Goal: Task Accomplishment & Management: Complete application form

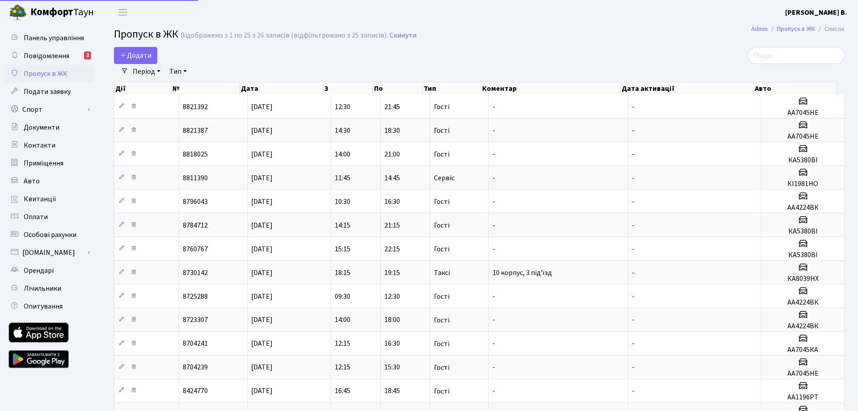
select select "25"
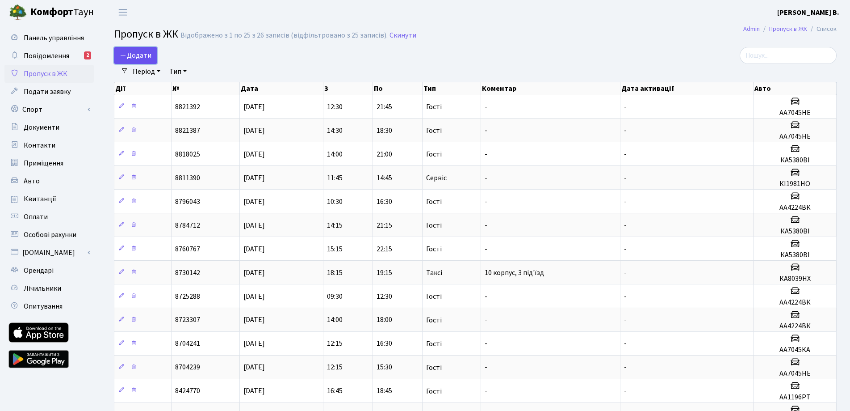
click at [140, 55] on span "Додати" at bounding box center [136, 55] width 32 height 10
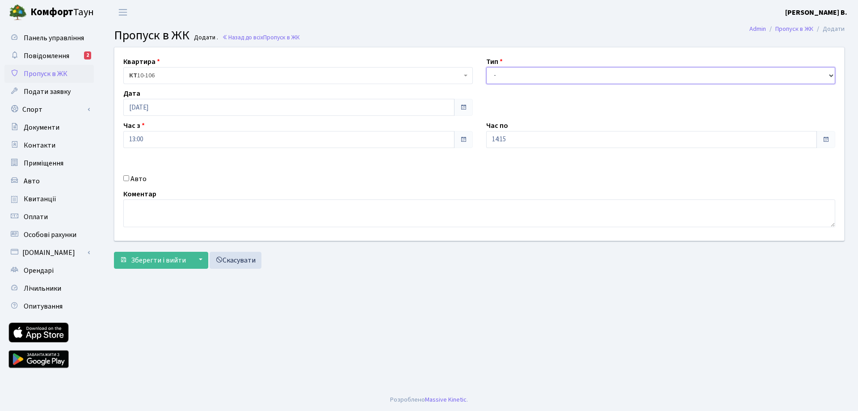
click at [500, 71] on select "- Доставка Таксі Гості Сервіс" at bounding box center [660, 75] width 349 height 17
select select "3"
click at [486, 67] on select "- Доставка Таксі Гості Сервіс" at bounding box center [660, 75] width 349 height 17
click at [515, 135] on input "14:15" at bounding box center [651, 139] width 331 height 17
click at [507, 167] on icon at bounding box center [511, 170] width 24 height 24
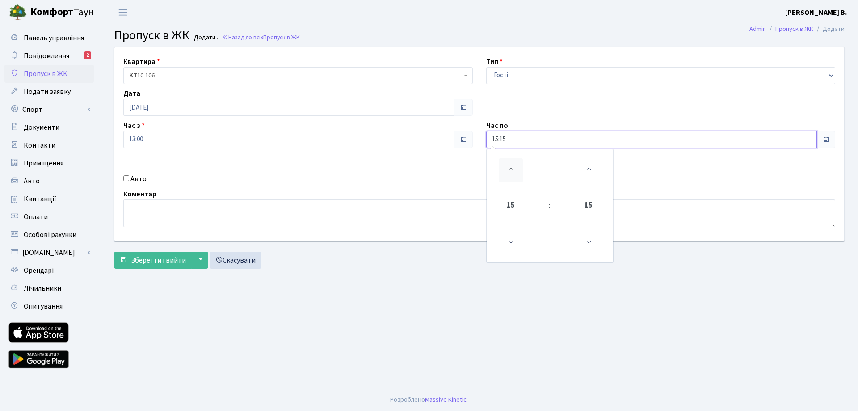
click at [507, 167] on icon at bounding box center [511, 170] width 24 height 24
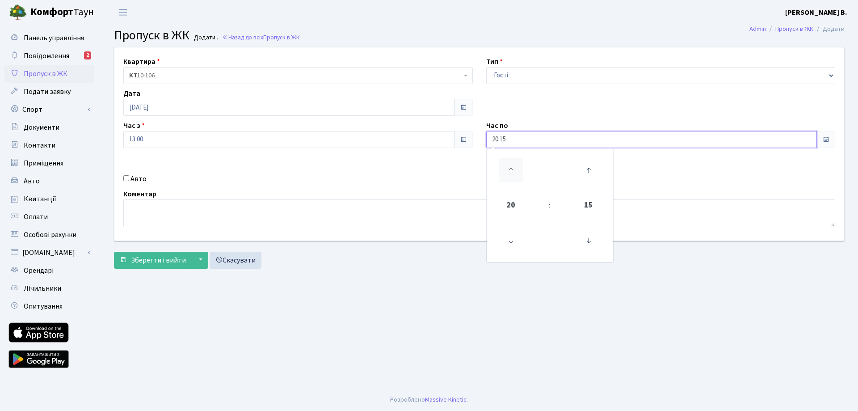
click at [507, 167] on icon at bounding box center [511, 170] width 24 height 24
type input "22:15"
click at [126, 177] on input "Авто" at bounding box center [126, 178] width 6 height 6
checkbox input "true"
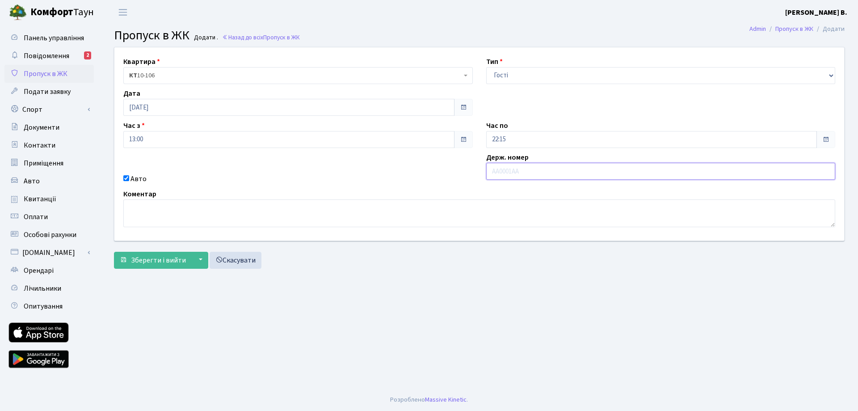
paste input "АІ6774YA"
type input "АІ6774YA"
click at [172, 261] on span "Зберегти і вийти" at bounding box center [158, 260] width 55 height 10
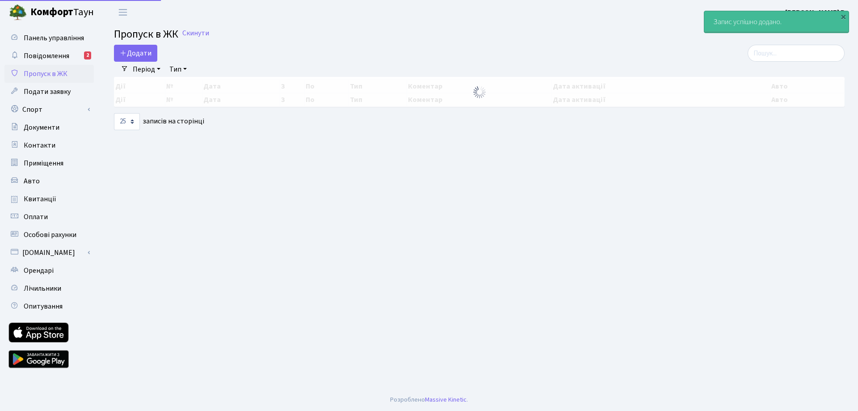
select select "25"
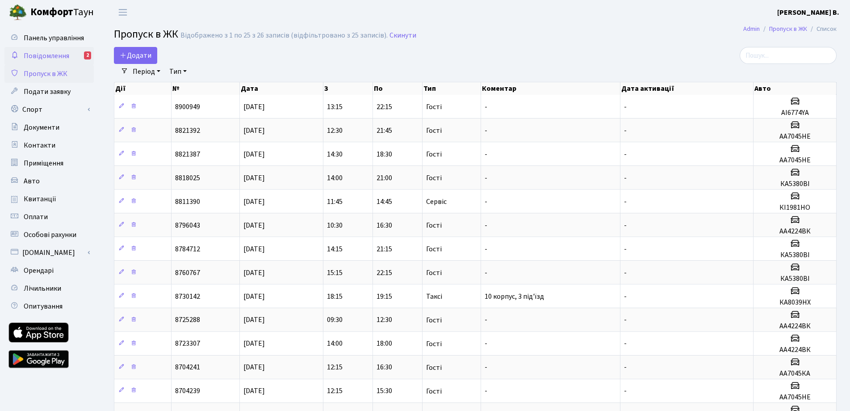
click at [61, 59] on span "Повідомлення" at bounding box center [47, 56] width 46 height 10
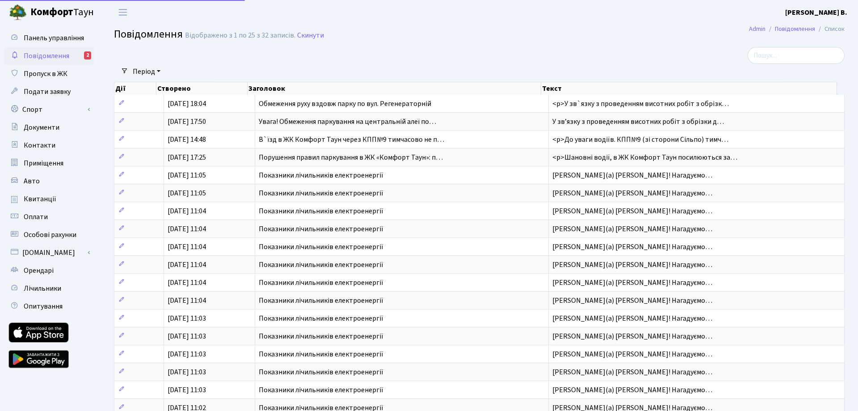
select select "25"
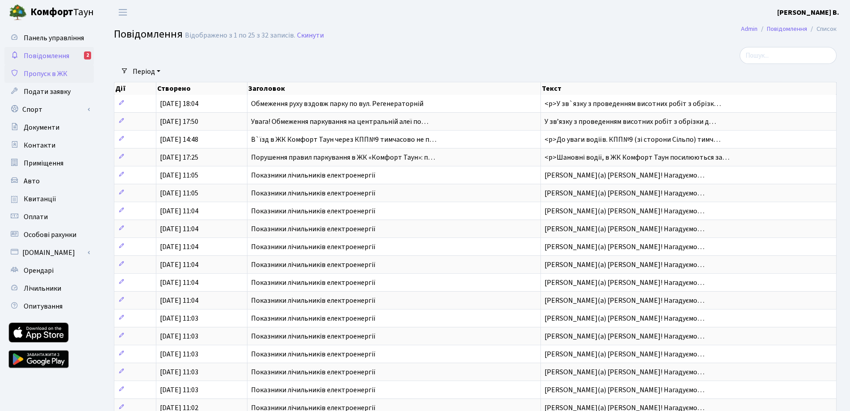
click at [58, 79] on link "Пропуск в ЖК" at bounding box center [48, 74] width 89 height 18
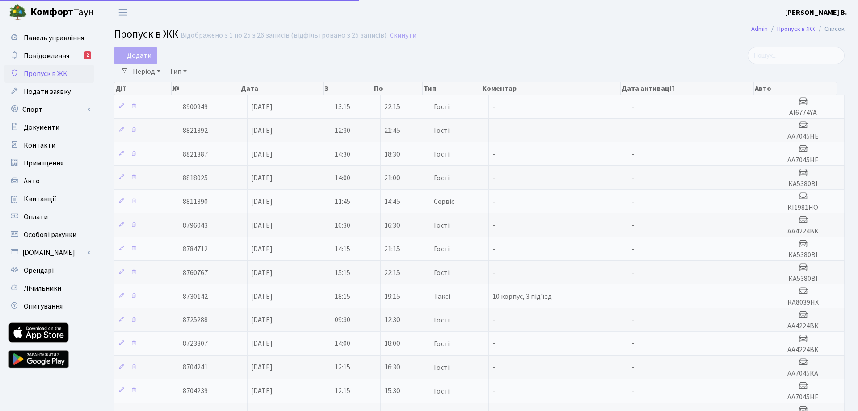
select select "25"
